Goal: Information Seeking & Learning: Check status

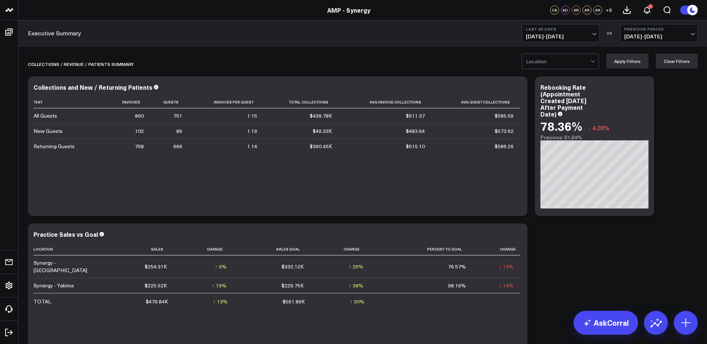
click at [590, 64] on div at bounding box center [558, 61] width 64 height 15
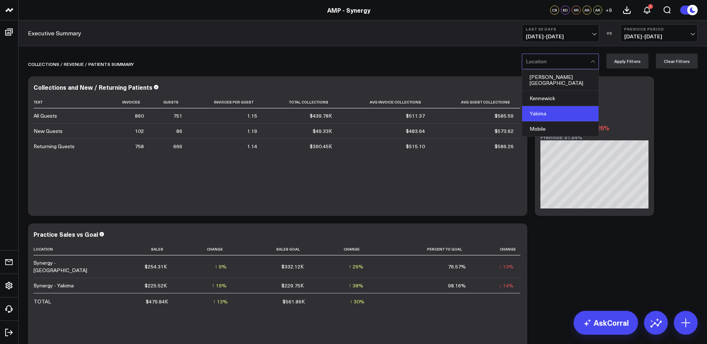
click at [552, 108] on div "Yakima" at bounding box center [560, 113] width 76 height 15
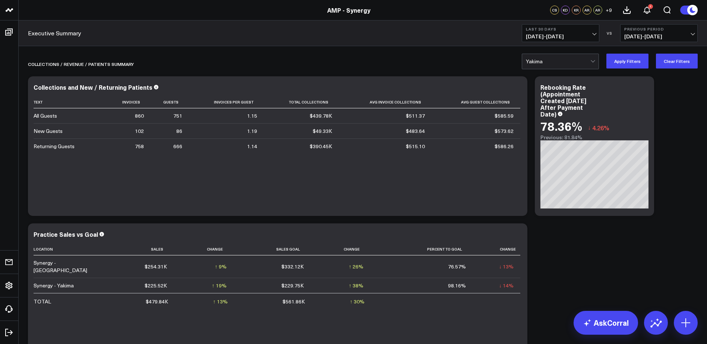
click at [593, 32] on button "Last 30 Days [DATE] - [DATE]" at bounding box center [561, 33] width 78 height 18
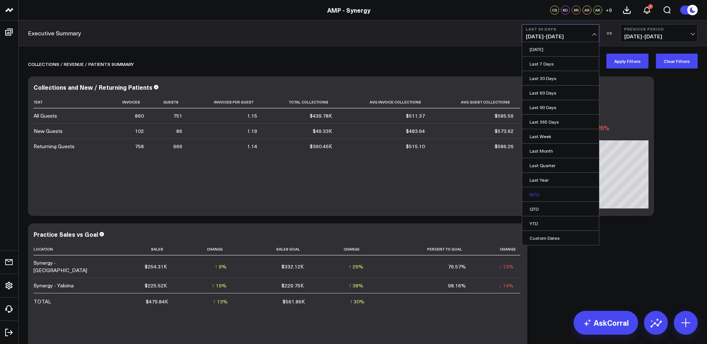
click at [535, 195] on link "MTD" at bounding box center [560, 194] width 77 height 14
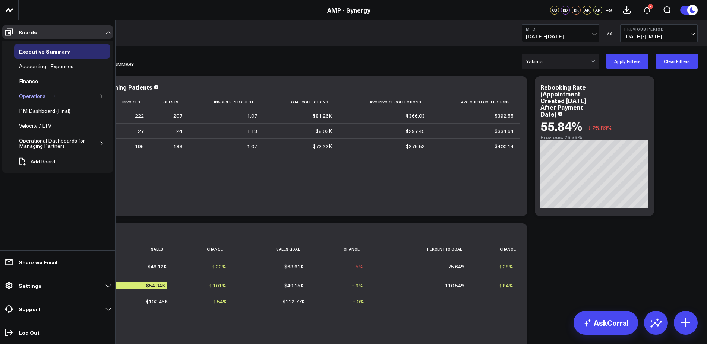
click at [44, 97] on div "Operations" at bounding box center [32, 96] width 30 height 9
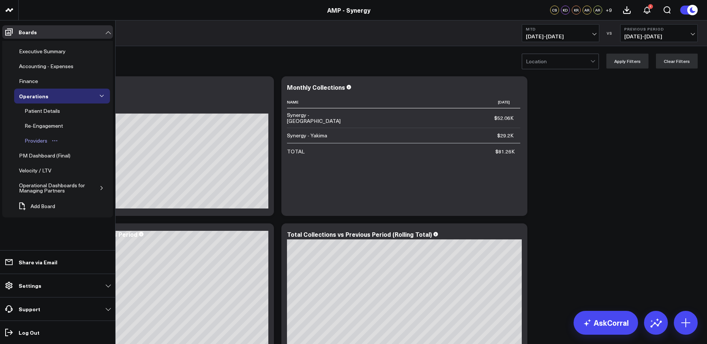
click at [32, 141] on div "Providers" at bounding box center [36, 140] width 26 height 9
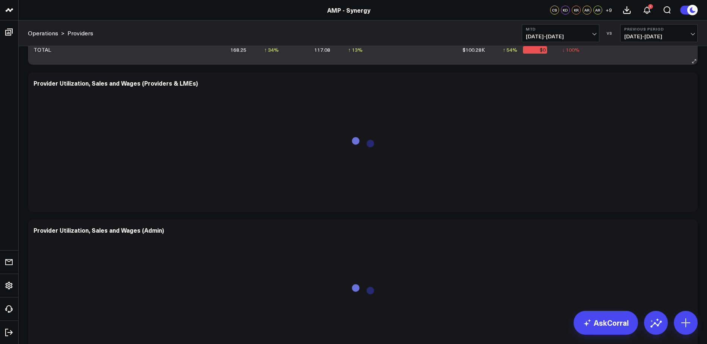
scroll to position [447, 0]
click at [693, 36] on span "[DATE] - [DATE]" at bounding box center [658, 37] width 69 height 6
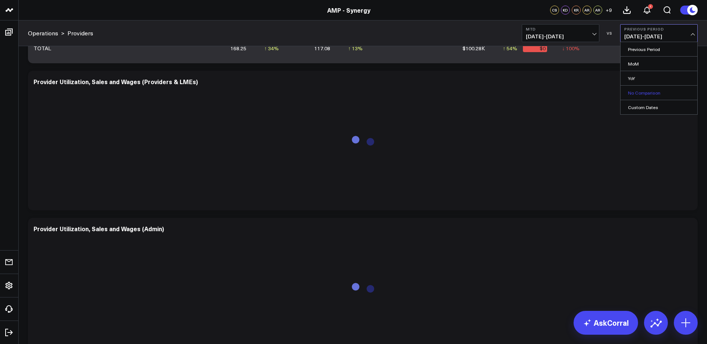
click at [649, 93] on link "No Comparison" at bounding box center [659, 93] width 77 height 14
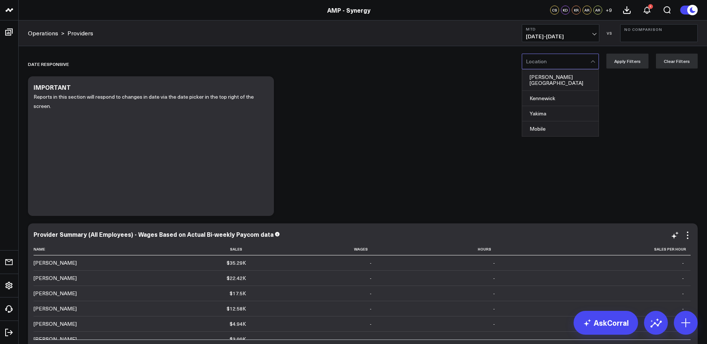
click at [590, 64] on div at bounding box center [558, 61] width 64 height 15
click at [553, 107] on div "Yakima" at bounding box center [560, 113] width 76 height 15
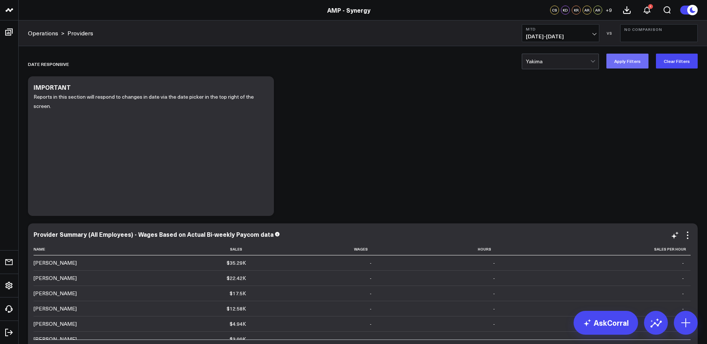
click at [628, 61] on button "Apply Filters" at bounding box center [627, 61] width 42 height 15
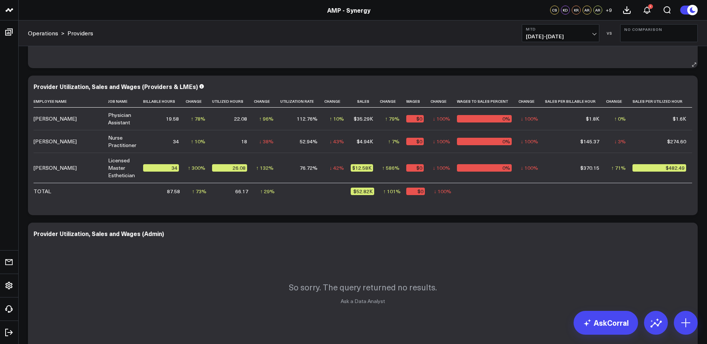
scroll to position [447, 0]
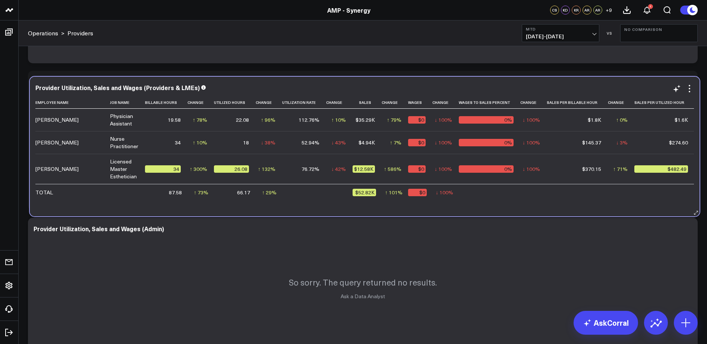
click at [580, 131] on td "$145.37" at bounding box center [577, 142] width 61 height 23
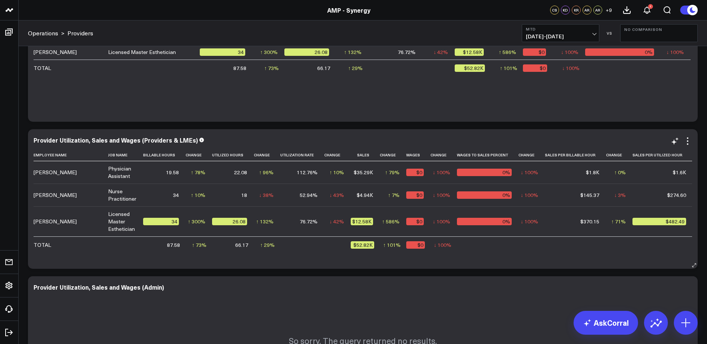
scroll to position [373, 0]
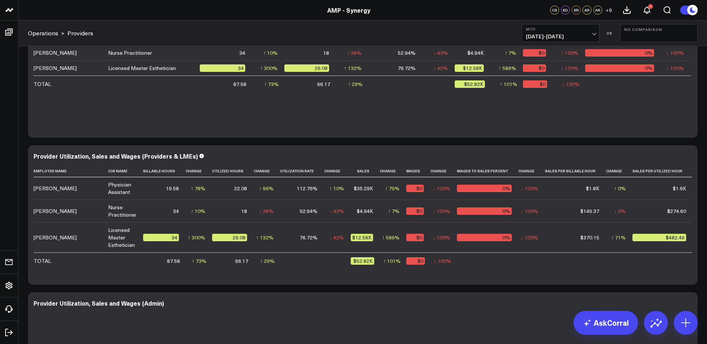
click at [595, 34] on span "[DATE] - [DATE]" at bounding box center [560, 37] width 69 height 6
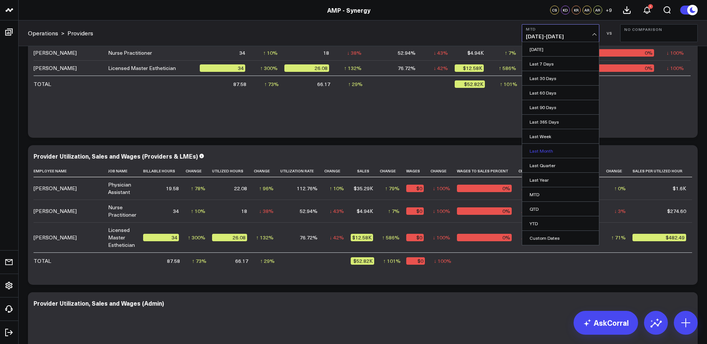
click at [547, 151] on link "Last Month" at bounding box center [560, 151] width 77 height 14
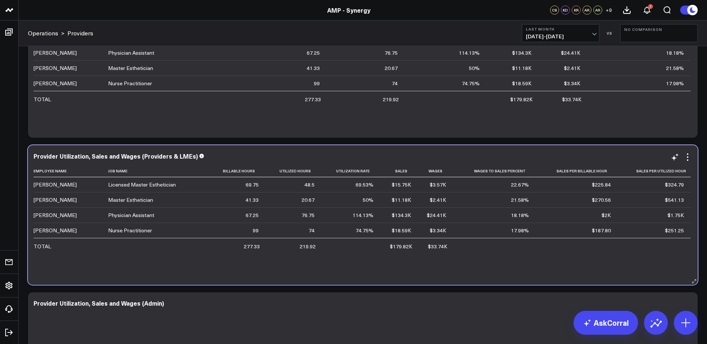
click at [624, 224] on td "$251.25" at bounding box center [654, 230] width 73 height 15
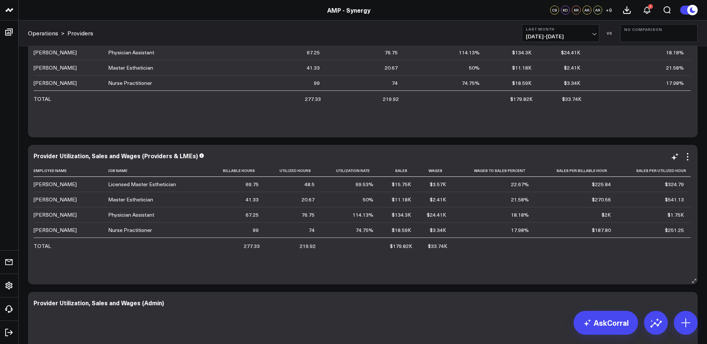
scroll to position [373, 0]
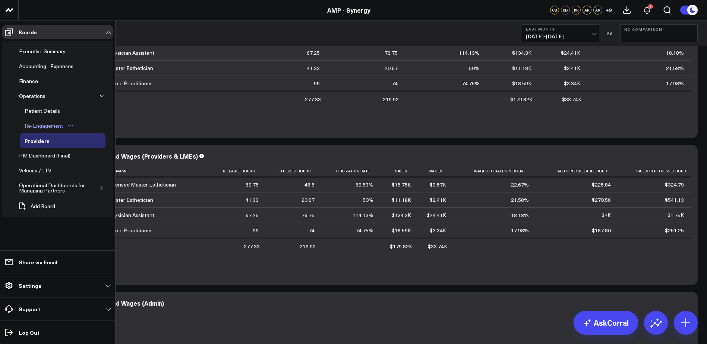
click at [51, 125] on div "Re-Engagement" at bounding box center [44, 125] width 42 height 9
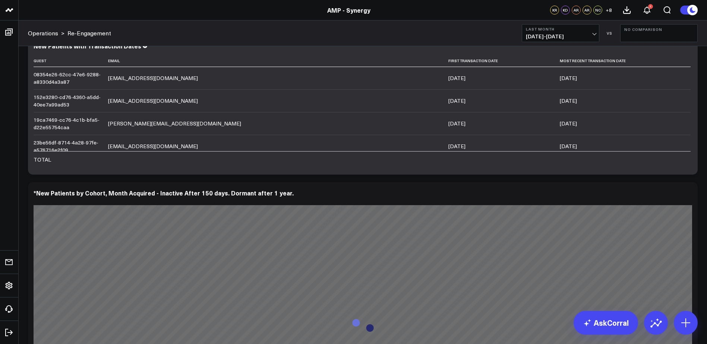
scroll to position [820, 0]
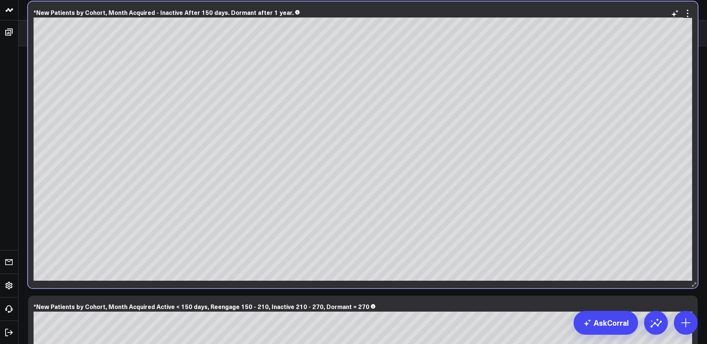
click at [352, 281] on div "*New Patients by Cohort, Month Acquired - Inactive After 150 days. Dormant afte…" at bounding box center [363, 144] width 670 height 287
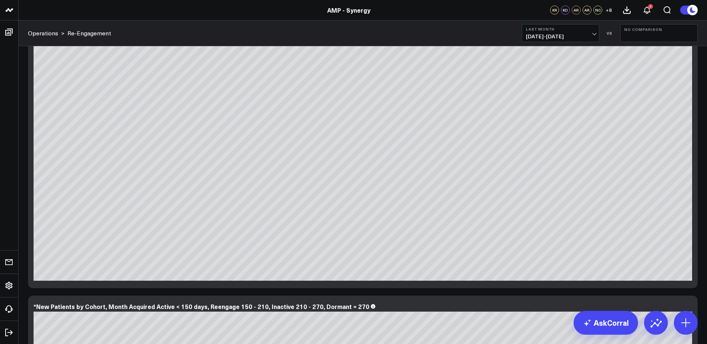
click at [591, 35] on span "[DATE] - [DATE]" at bounding box center [560, 37] width 69 height 6
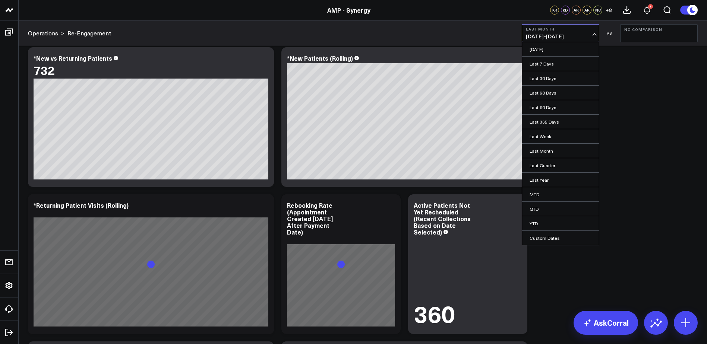
scroll to position [2386, 0]
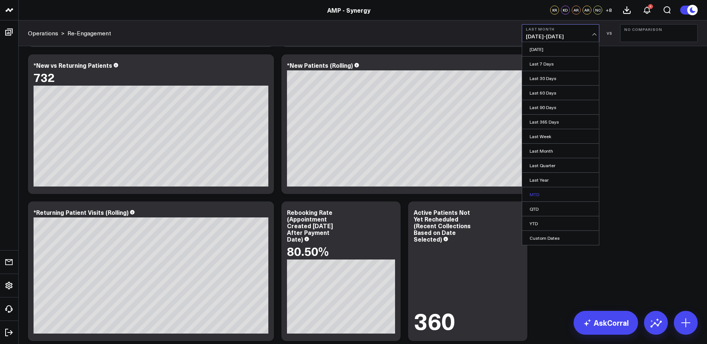
click at [551, 192] on link "MTD" at bounding box center [560, 194] width 77 height 14
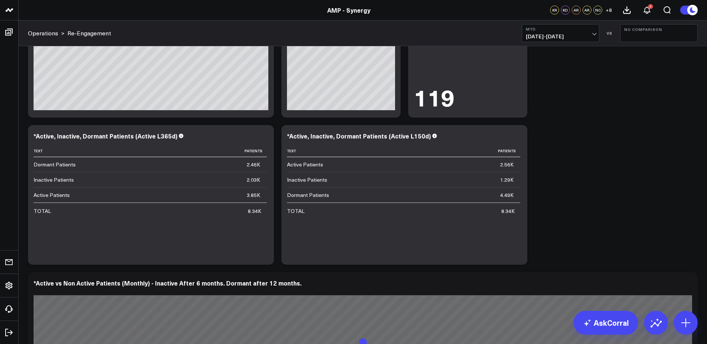
scroll to position [2535, 0]
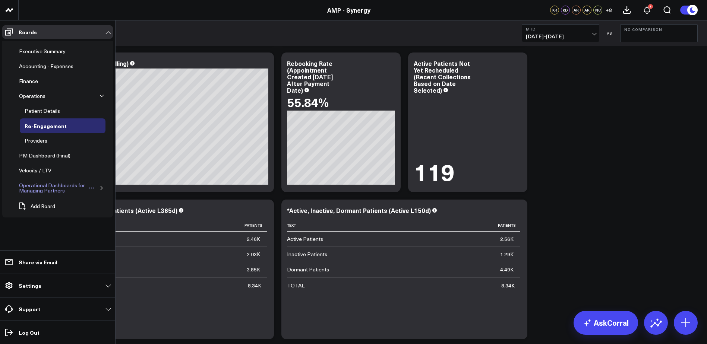
click at [91, 186] on icon "Open board menu" at bounding box center [92, 188] width 6 height 6
click at [46, 187] on div "Operational Dashboards for Managing Partners" at bounding box center [52, 188] width 71 height 14
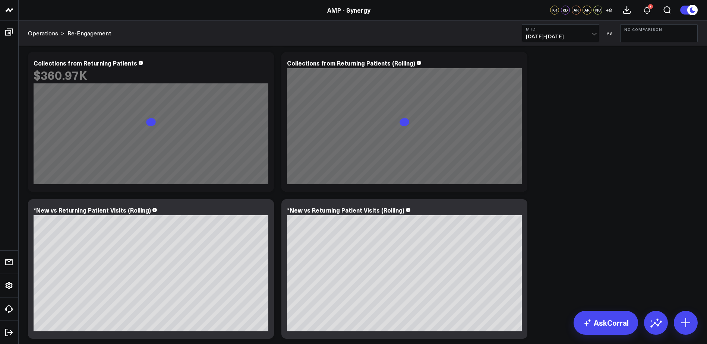
scroll to position [1572, 0]
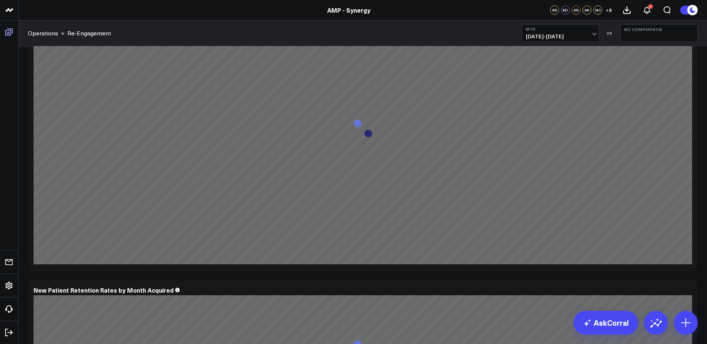
click at [10, 33] on icon at bounding box center [8, 32] width 9 height 9
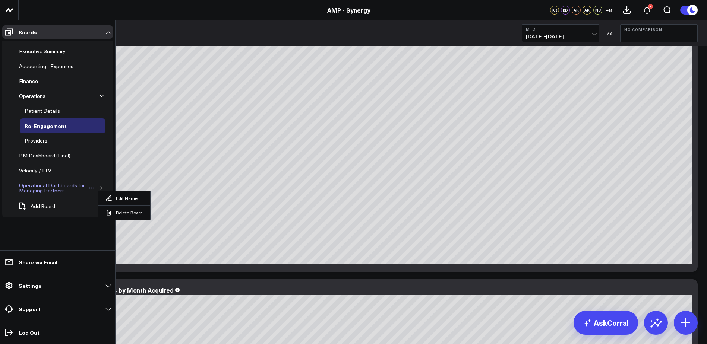
click at [88, 188] on div "Operational Dashboards for Managing Partners" at bounding box center [52, 188] width 71 height 14
click at [43, 190] on div "Operational Dashboards for Managing Partners" at bounding box center [52, 188] width 71 height 14
click at [25, 186] on div "Operational Dashboards for Managing Partners" at bounding box center [52, 188] width 71 height 14
click at [37, 155] on div "PM Dashboard (Final)" at bounding box center [44, 155] width 55 height 9
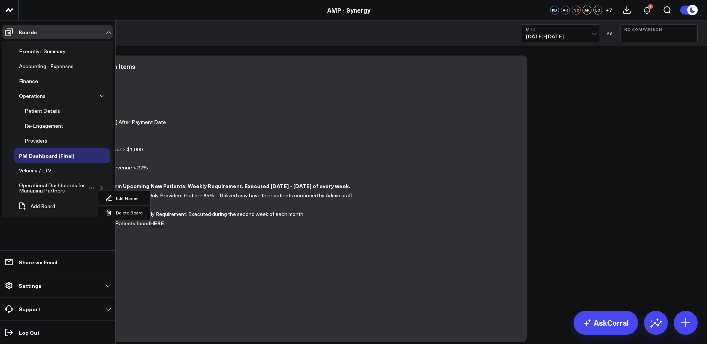
click at [101, 186] on icon "button" at bounding box center [102, 188] width 4 height 4
click at [38, 227] on div "KPI - Sales per Service Hour" at bounding box center [55, 228] width 65 height 14
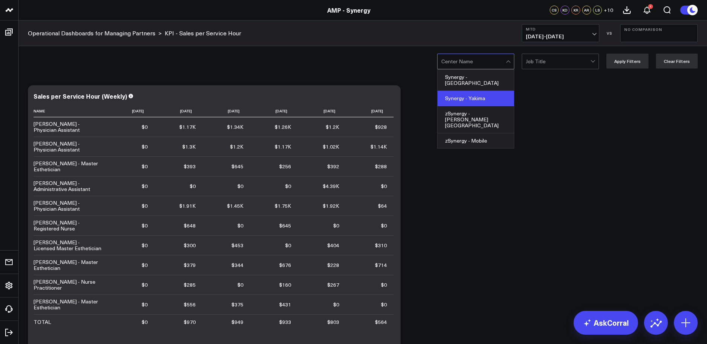
click at [467, 93] on div "Synergy - Yakima" at bounding box center [476, 98] width 76 height 15
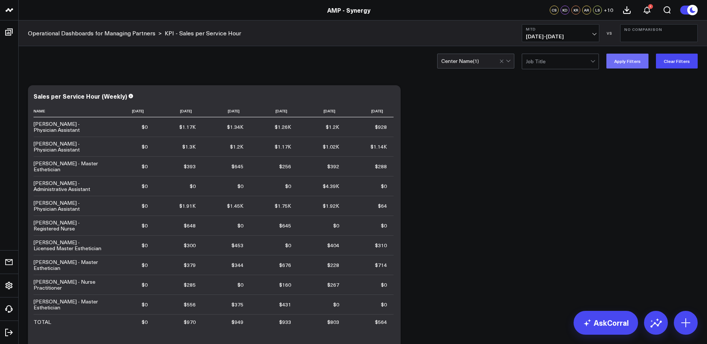
click at [629, 60] on button "Apply Filters" at bounding box center [627, 61] width 42 height 15
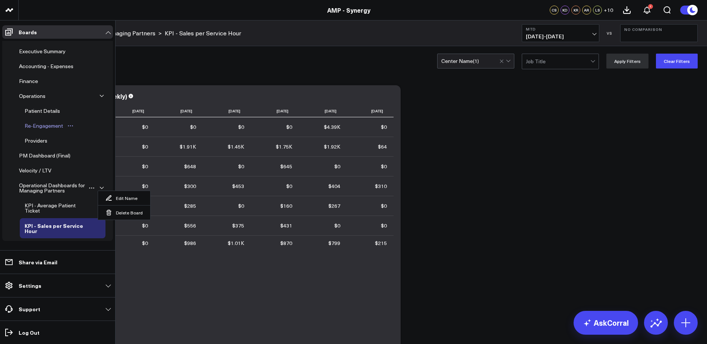
click at [37, 124] on div "Re-Engagement" at bounding box center [44, 125] width 42 height 9
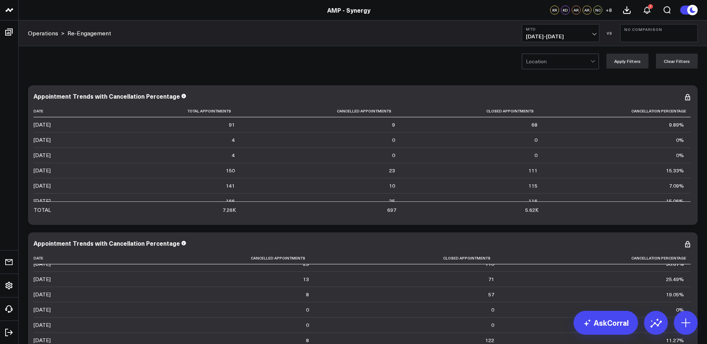
click at [594, 61] on div at bounding box center [593, 61] width 4 height 4
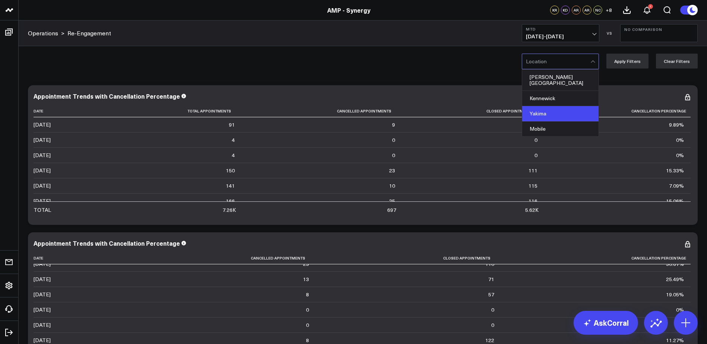
click at [553, 110] on div "Yakima" at bounding box center [560, 113] width 76 height 15
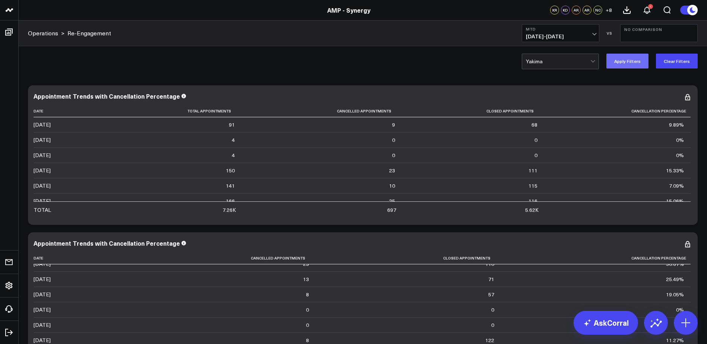
click at [625, 61] on button "Apply Filters" at bounding box center [627, 61] width 42 height 15
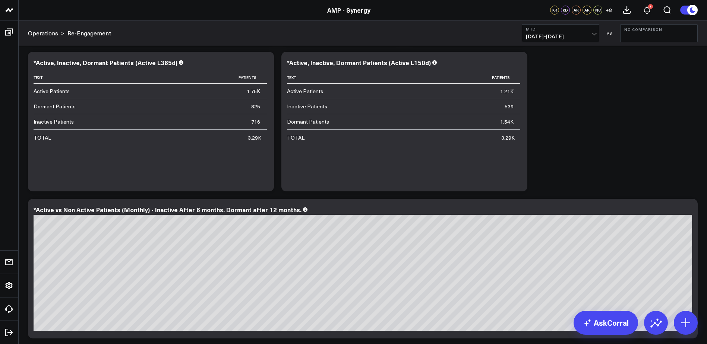
scroll to position [2609, 0]
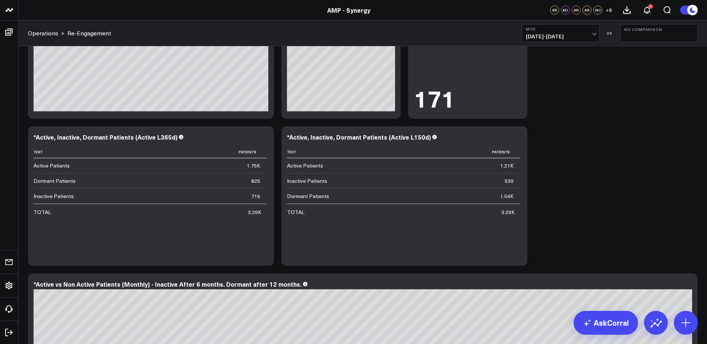
click at [8, 32] on icon at bounding box center [8, 32] width 9 height 9
click at [594, 34] on span "[DATE] - [DATE]" at bounding box center [560, 37] width 69 height 6
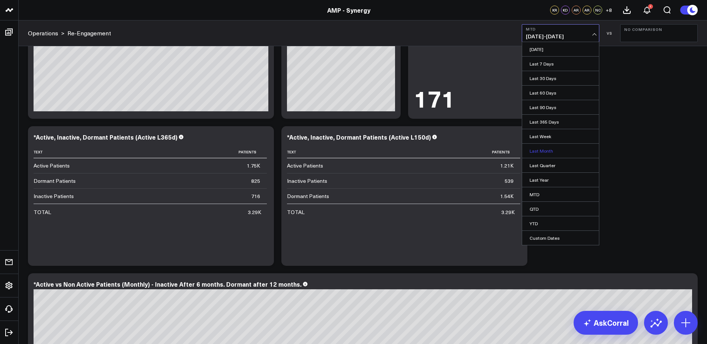
click at [540, 152] on link "Last Month" at bounding box center [560, 151] width 77 height 14
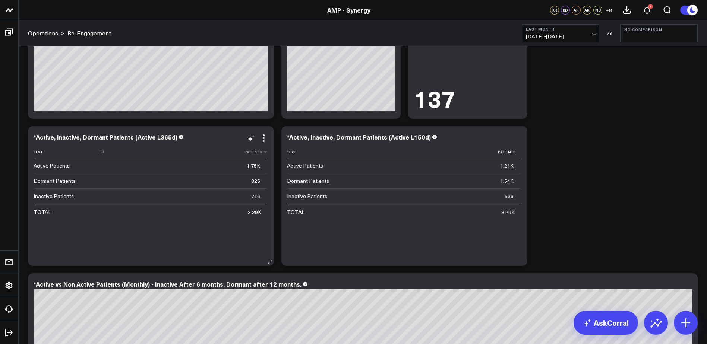
scroll to position [2385, 0]
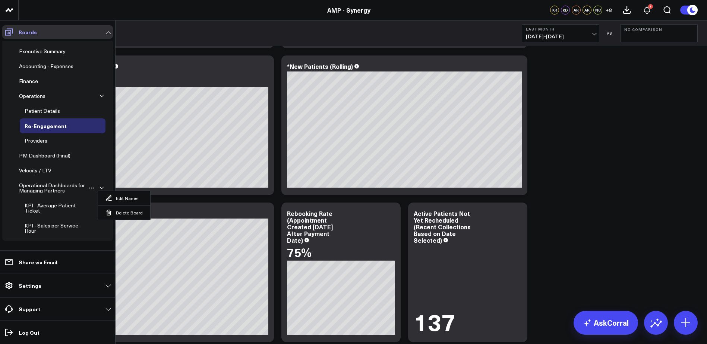
click at [6, 31] on icon at bounding box center [8, 32] width 7 height 7
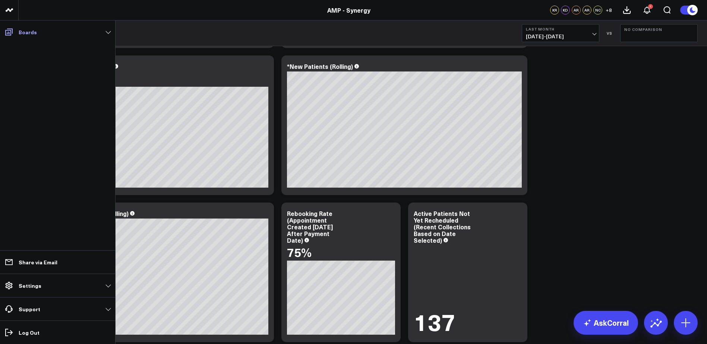
click at [93, 31] on link "Boards" at bounding box center [57, 31] width 111 height 13
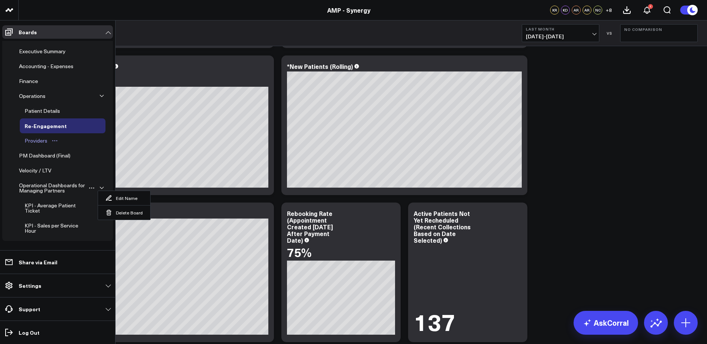
click at [34, 141] on div "Providers" at bounding box center [36, 140] width 26 height 9
